Goal: Navigation & Orientation: Find specific page/section

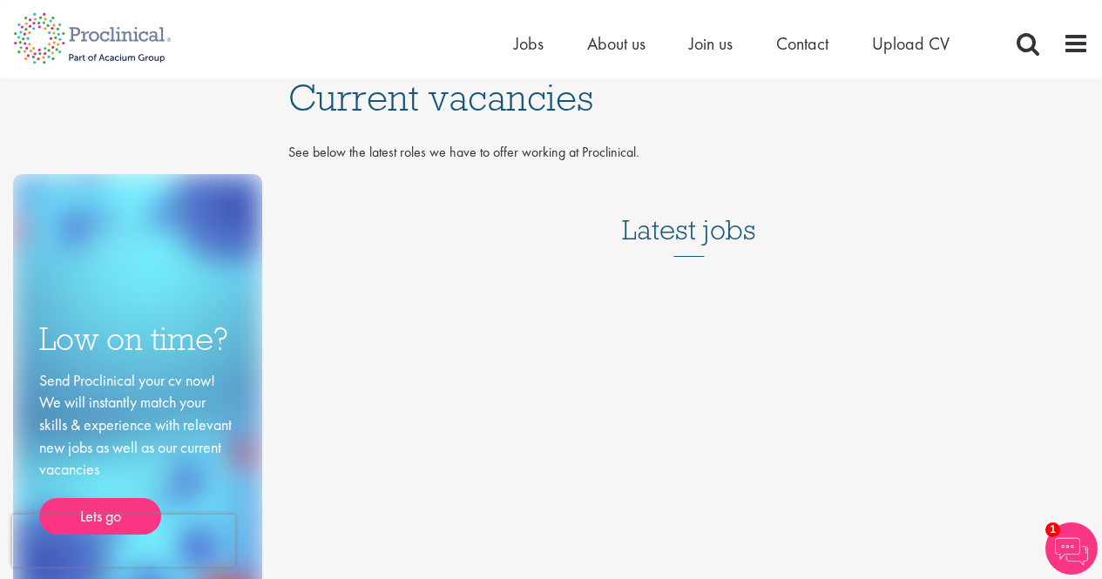
click at [711, 228] on h3 "Latest jobs" at bounding box center [689, 214] width 134 height 85
click at [60, 44] on img at bounding box center [92, 38] width 185 height 77
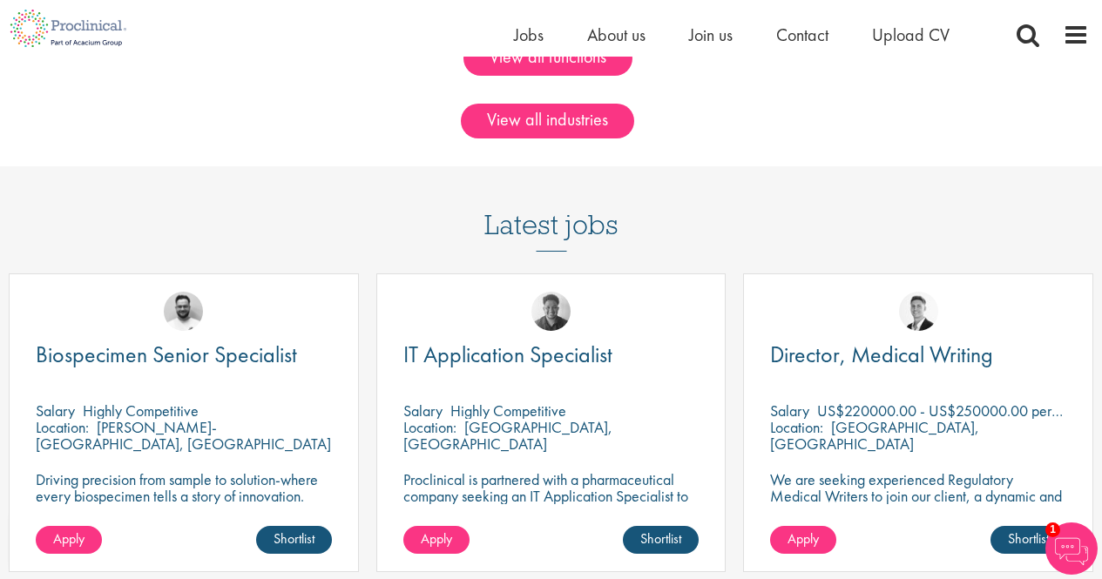
scroll to position [1481, 0]
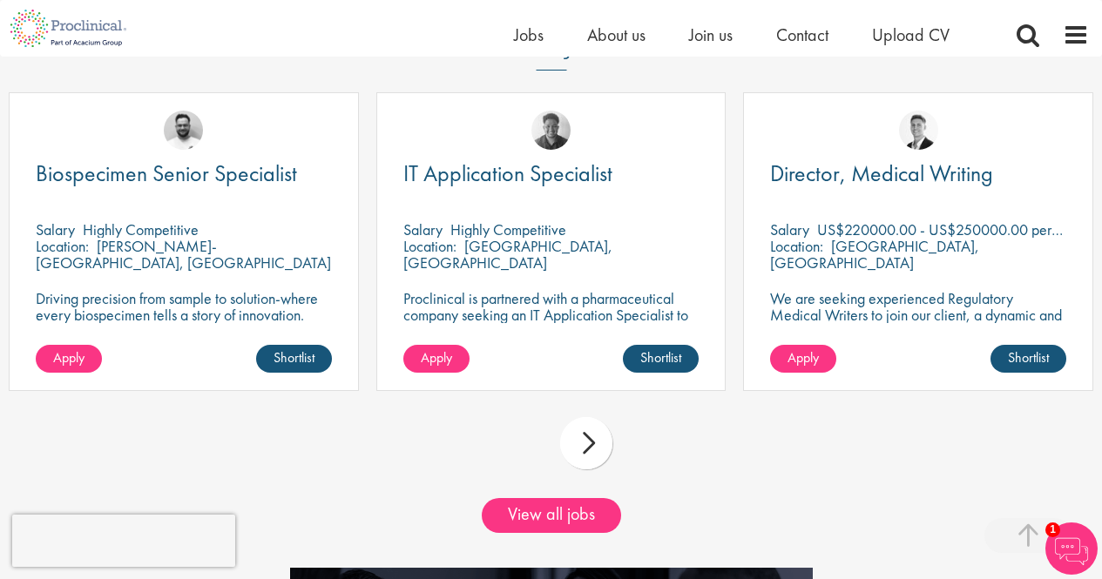
click at [580, 451] on div "next" at bounding box center [586, 443] width 52 height 52
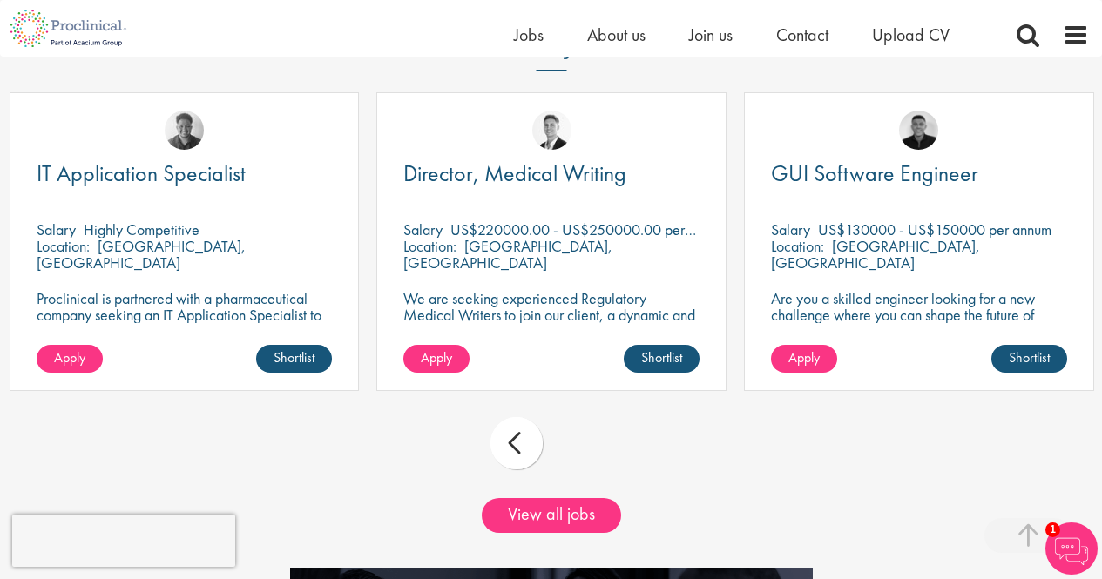
click at [579, 451] on div "prev next" at bounding box center [551, 447] width 1102 height 76
click at [539, 449] on div "prev" at bounding box center [517, 443] width 52 height 52
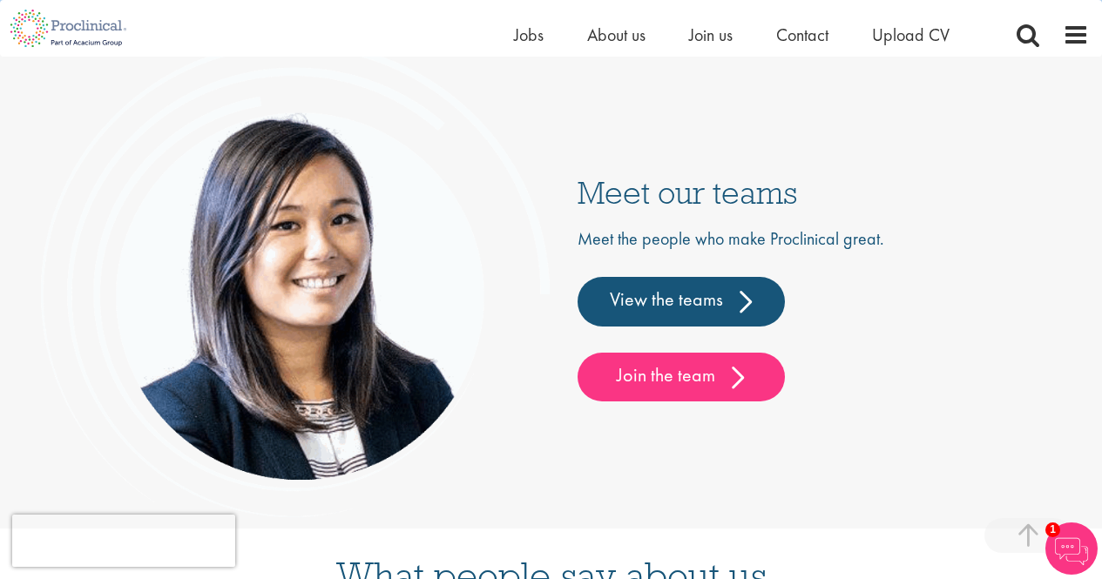
scroll to position [4096, 0]
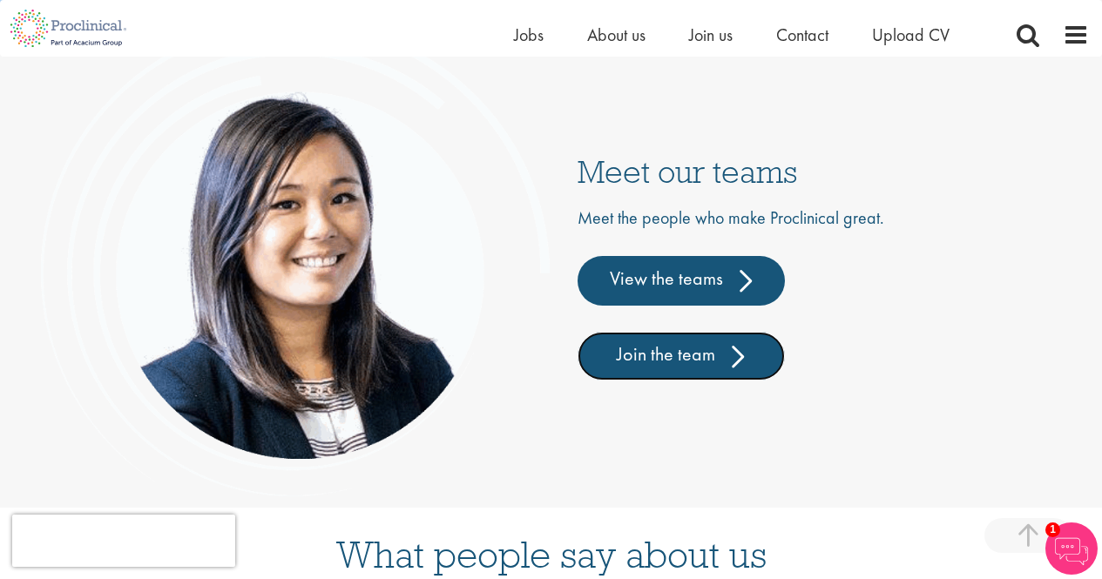
click at [651, 362] on link "Join the team" at bounding box center [681, 356] width 207 height 49
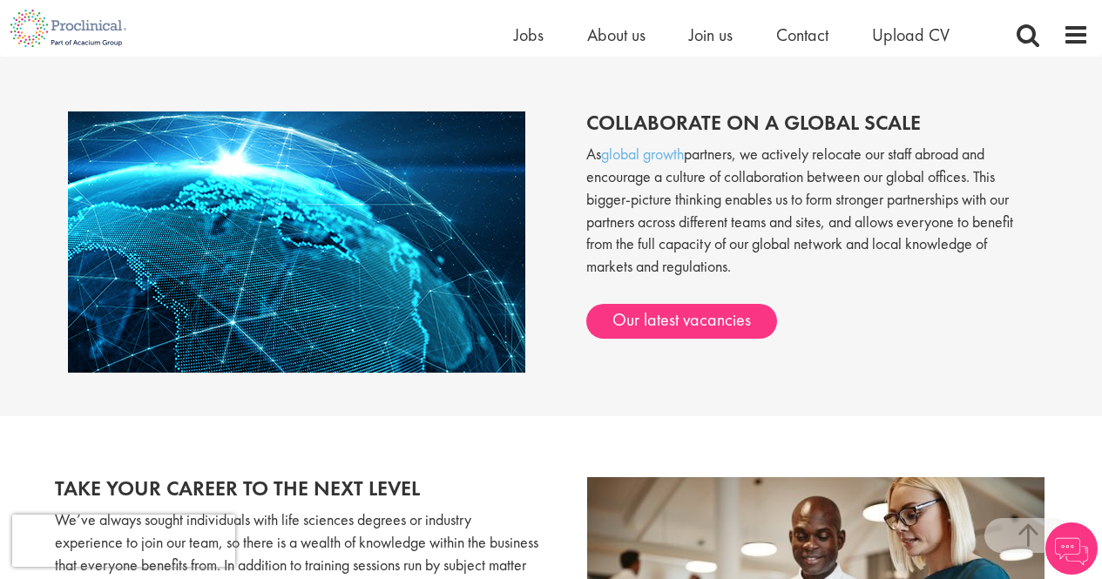
scroll to position [1391, 0]
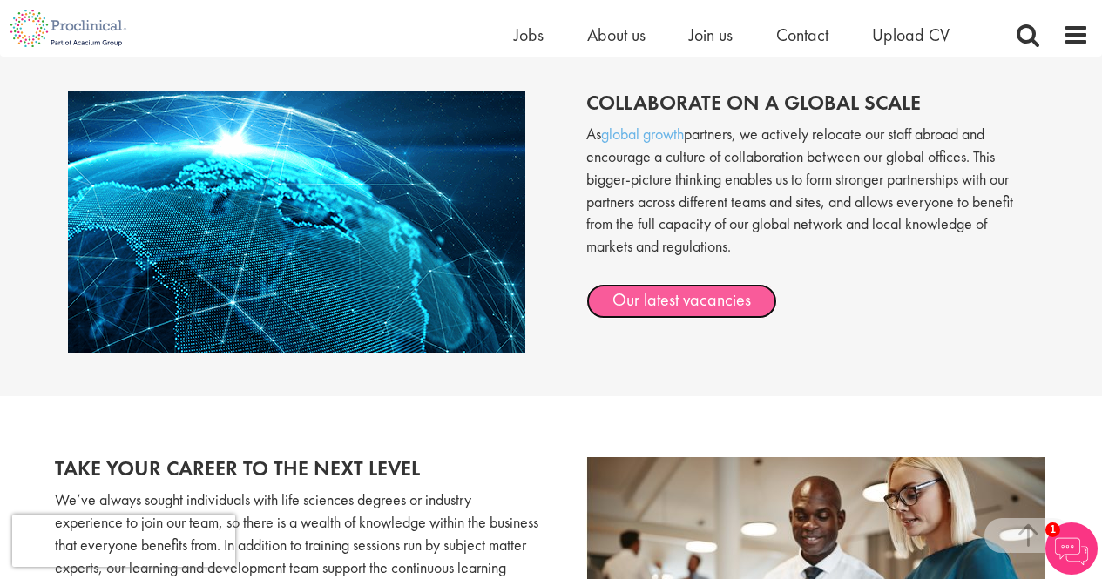
click at [720, 286] on link "Our latest vacancies" at bounding box center [681, 301] width 191 height 35
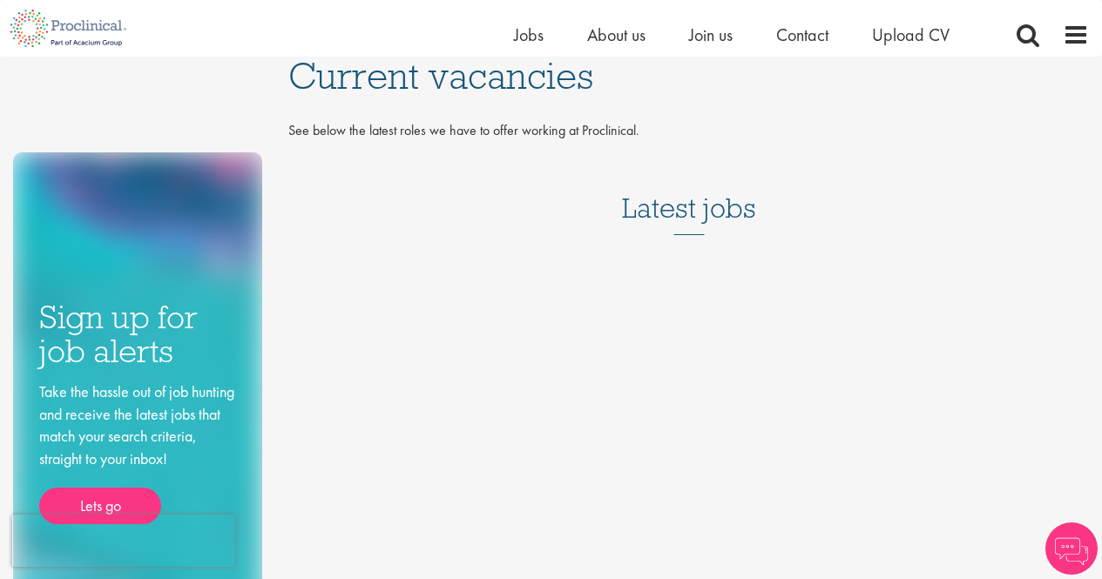
scroll to position [87, 0]
